Goal: Task Accomplishment & Management: Use online tool/utility

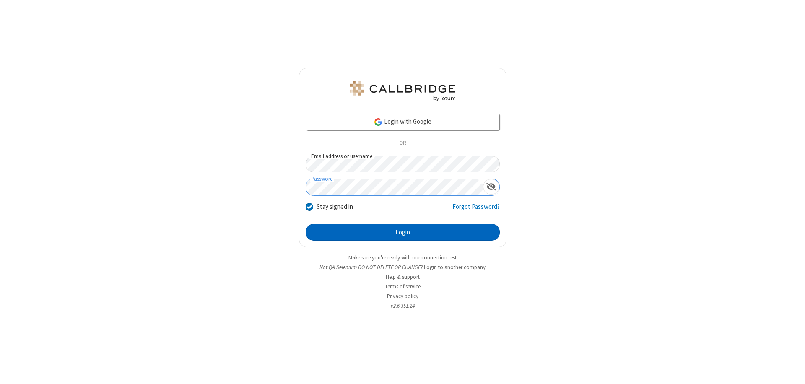
click at [402, 232] on button "Login" at bounding box center [403, 232] width 194 height 17
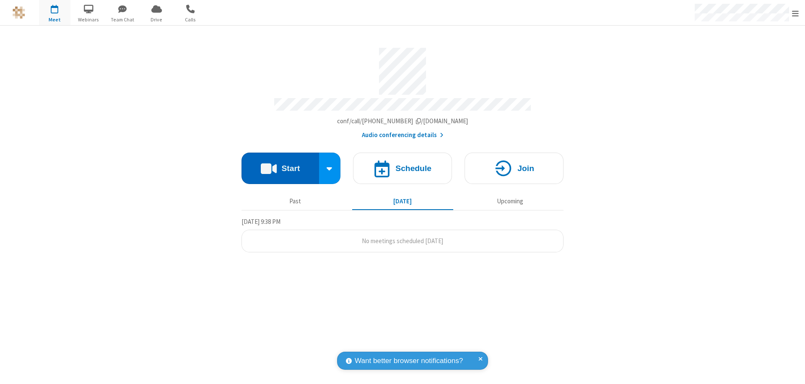
click at [280, 164] on button "Start" at bounding box center [280, 168] width 78 height 31
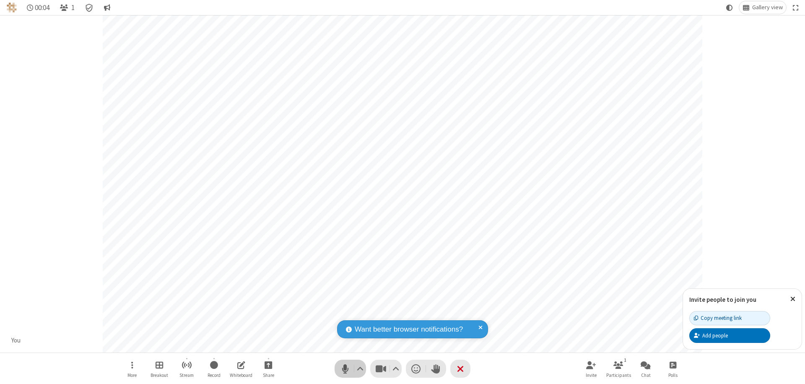
click at [345, 369] on span "Mute (⌘+Shift+A)" at bounding box center [345, 369] width 13 height 12
click at [345, 369] on span "Unmute (⌘+Shift+A)" at bounding box center [345, 369] width 13 height 12
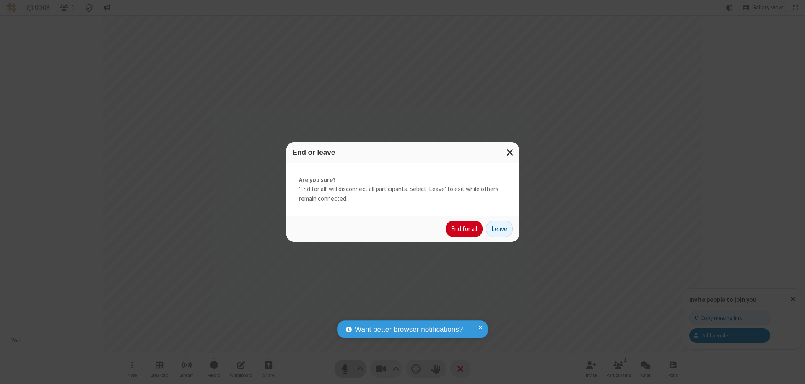
click at [465, 229] on button "End for all" at bounding box center [464, 229] width 37 height 17
